Goal: Information Seeking & Learning: Learn about a topic

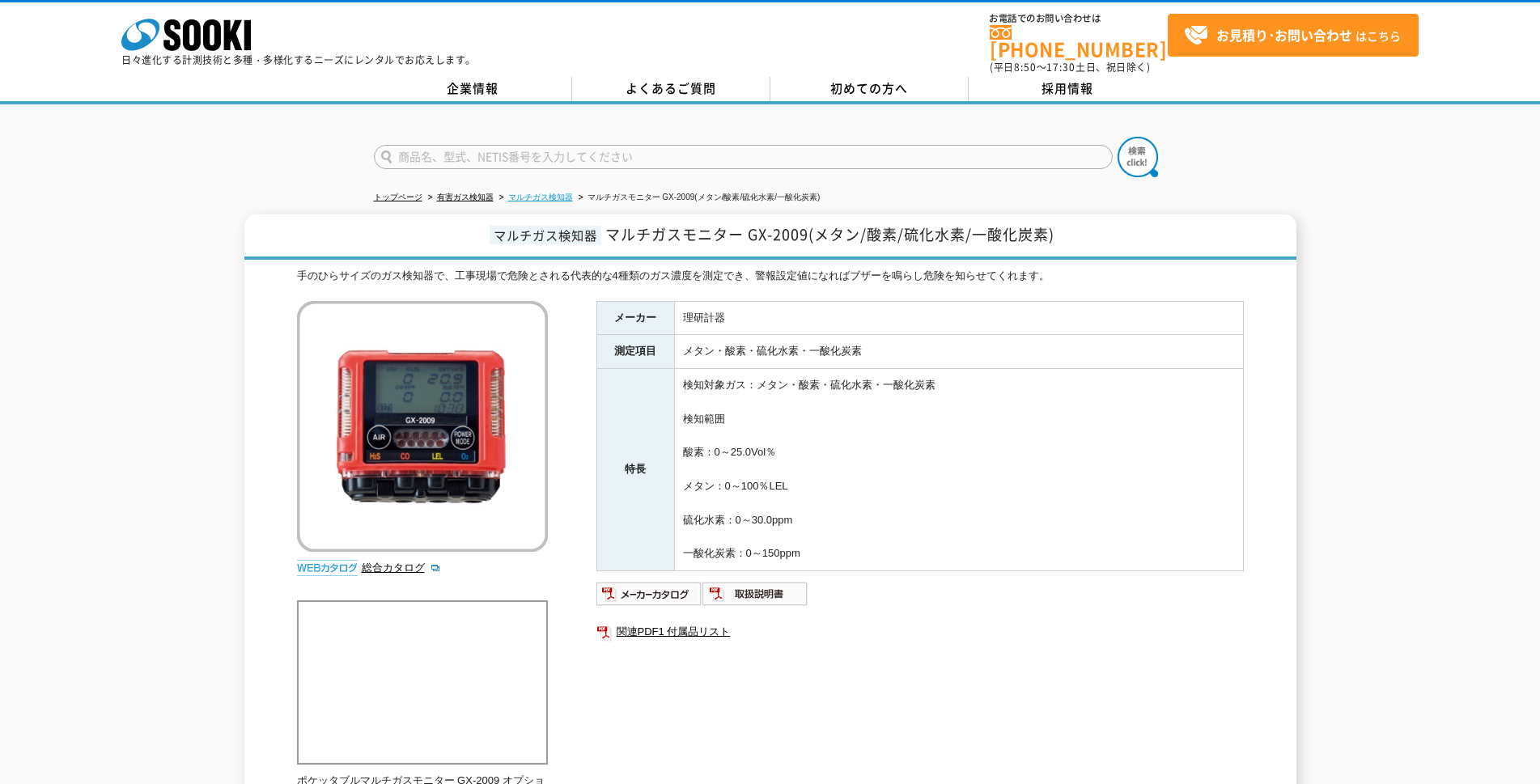
click at [546, 192] on link "マルチガス検知器" at bounding box center [541, 196] width 64 height 9
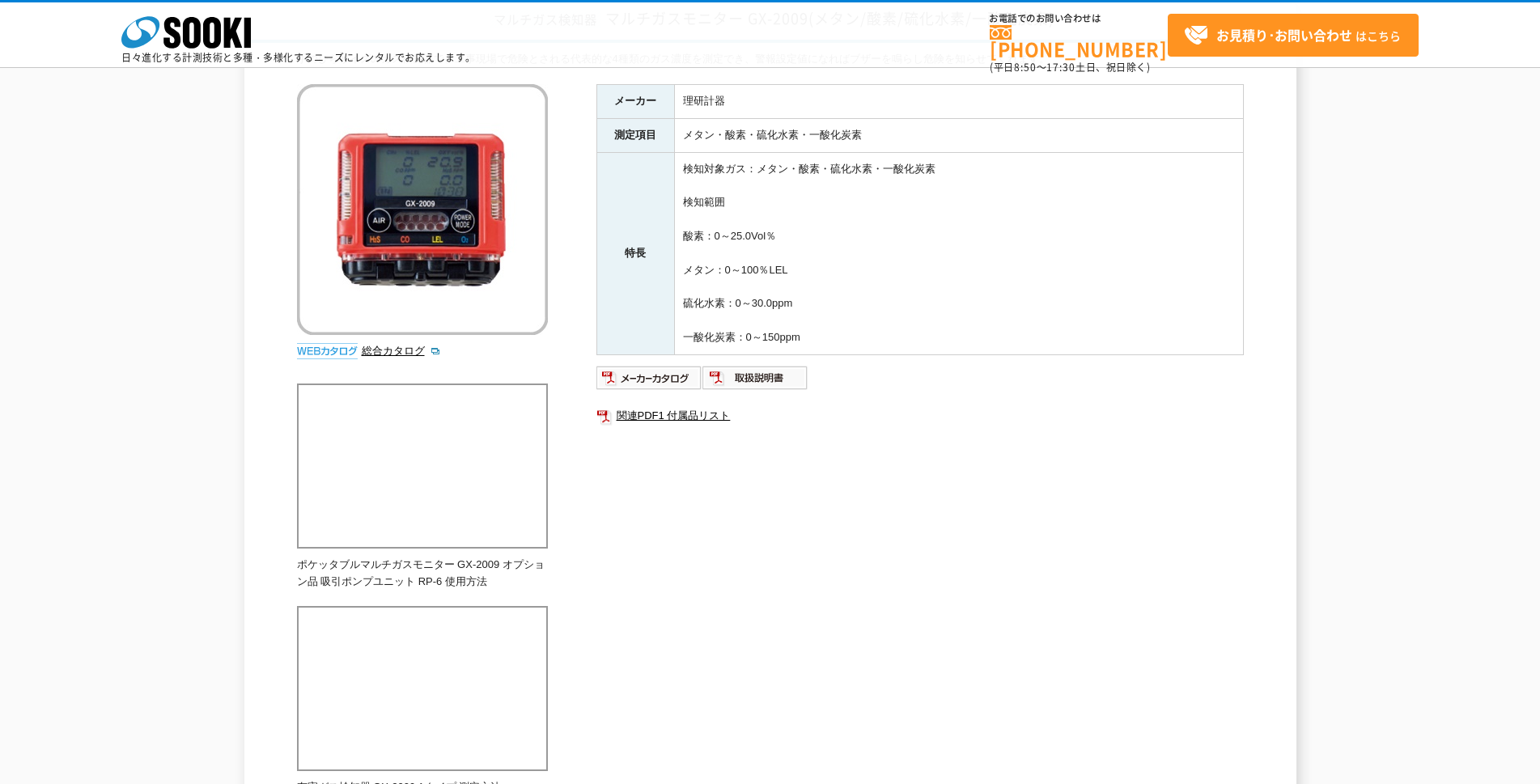
scroll to position [124, 0]
